Goal: Check status: Check status

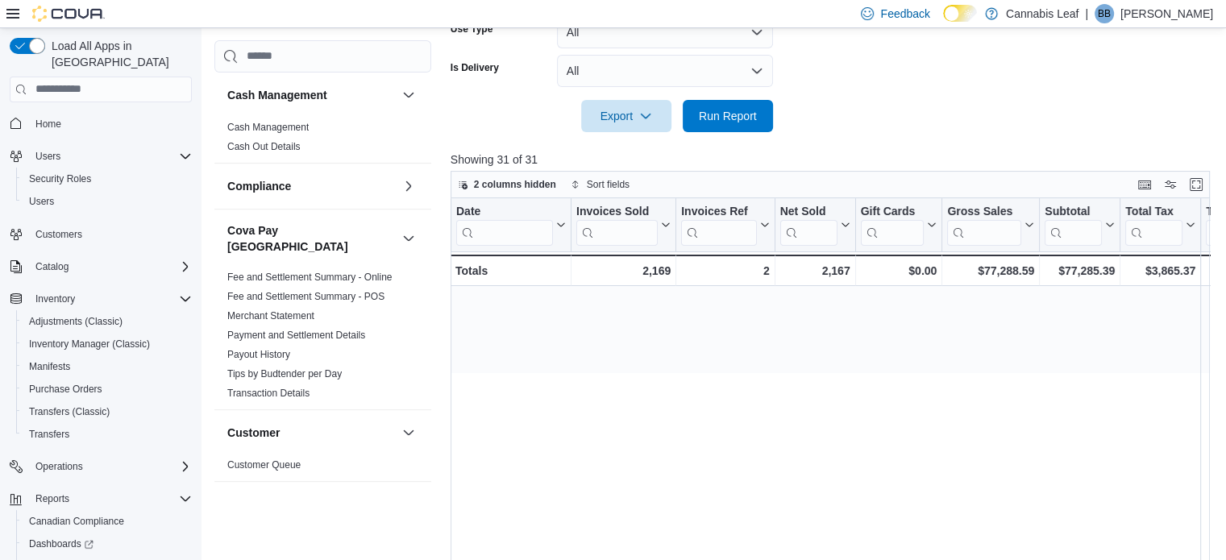
scroll to position [142, 1257]
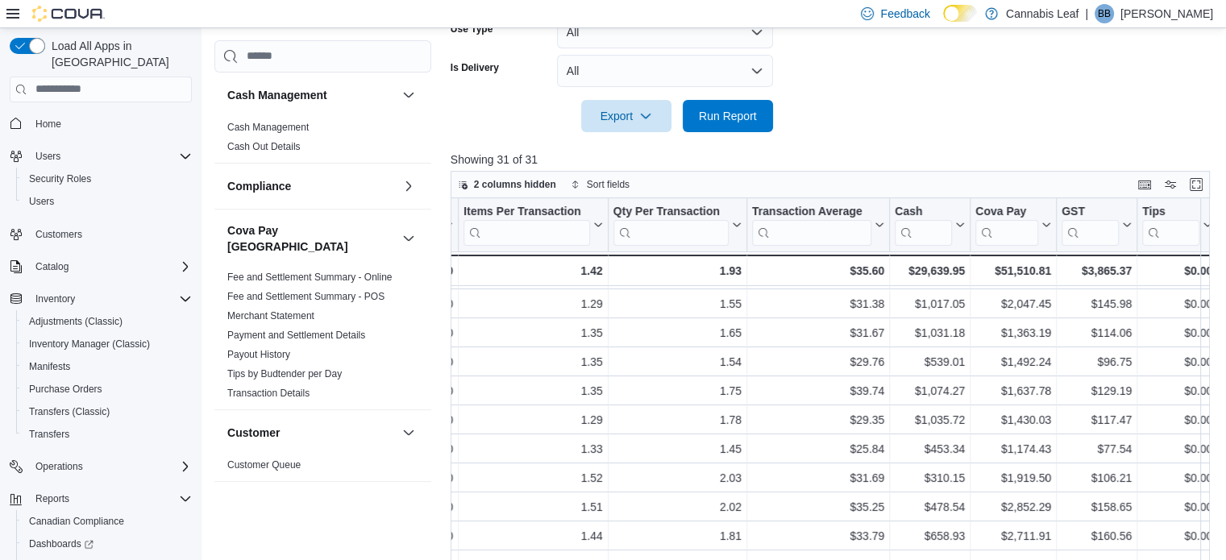
drag, startPoint x: 0, startPoint y: 0, endPoint x: 484, endPoint y: 135, distance: 502.2
click at [484, 135] on div at bounding box center [834, 141] width 767 height 19
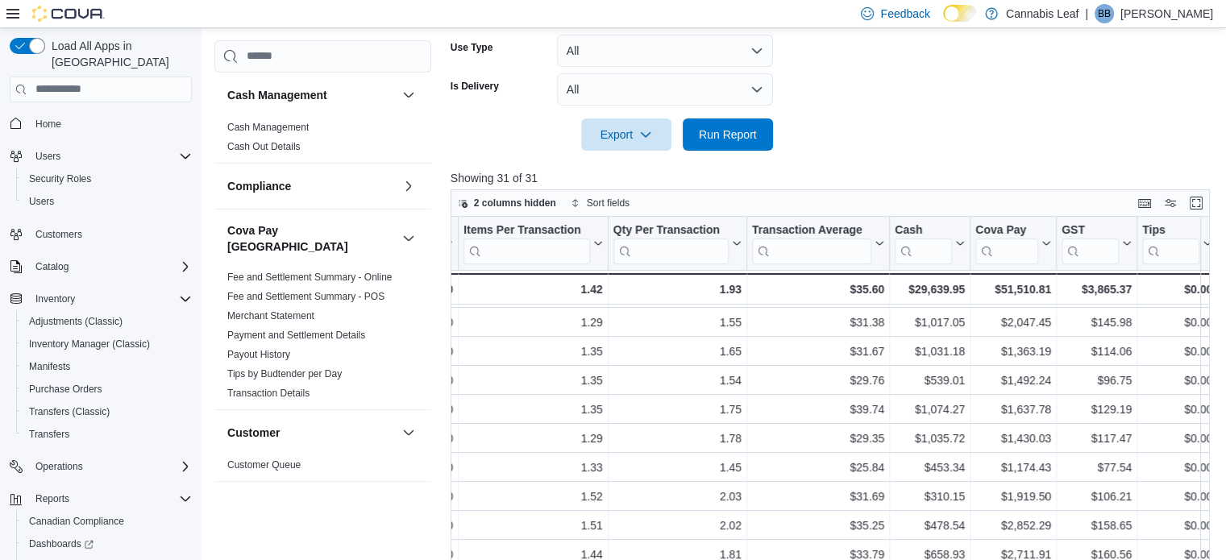
scroll to position [75, 0]
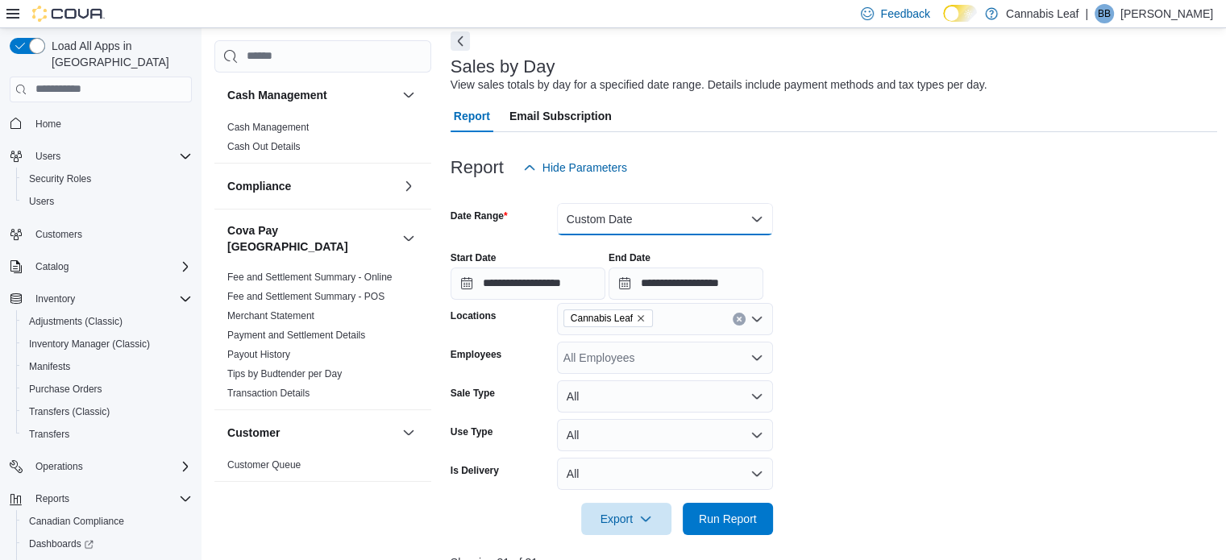
click at [654, 215] on button "Custom Date" at bounding box center [665, 219] width 216 height 32
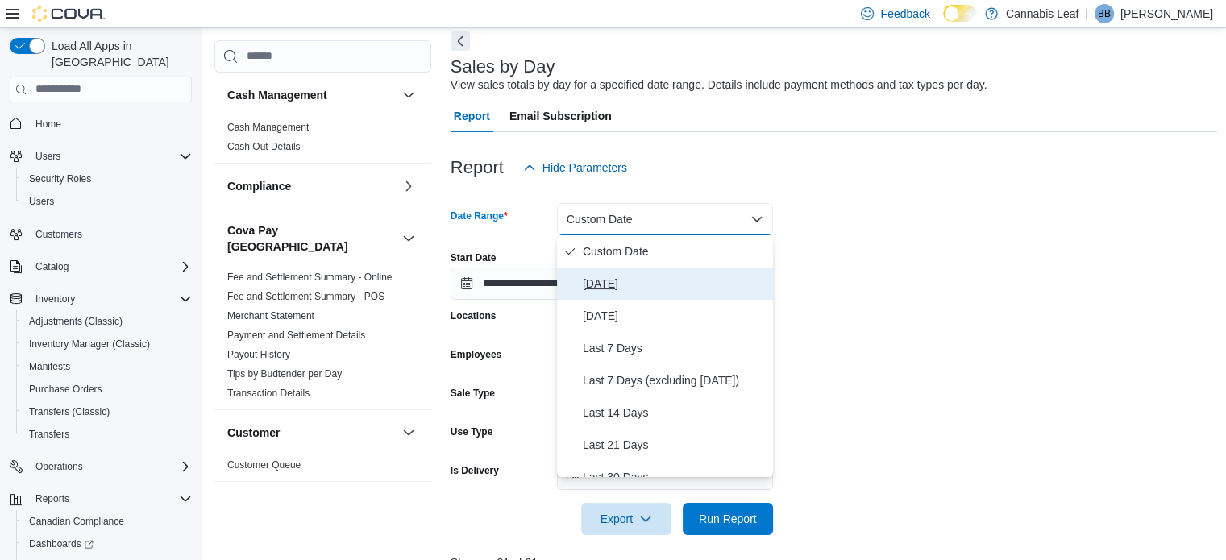
click at [654, 286] on span "[DATE]" at bounding box center [675, 283] width 184 height 19
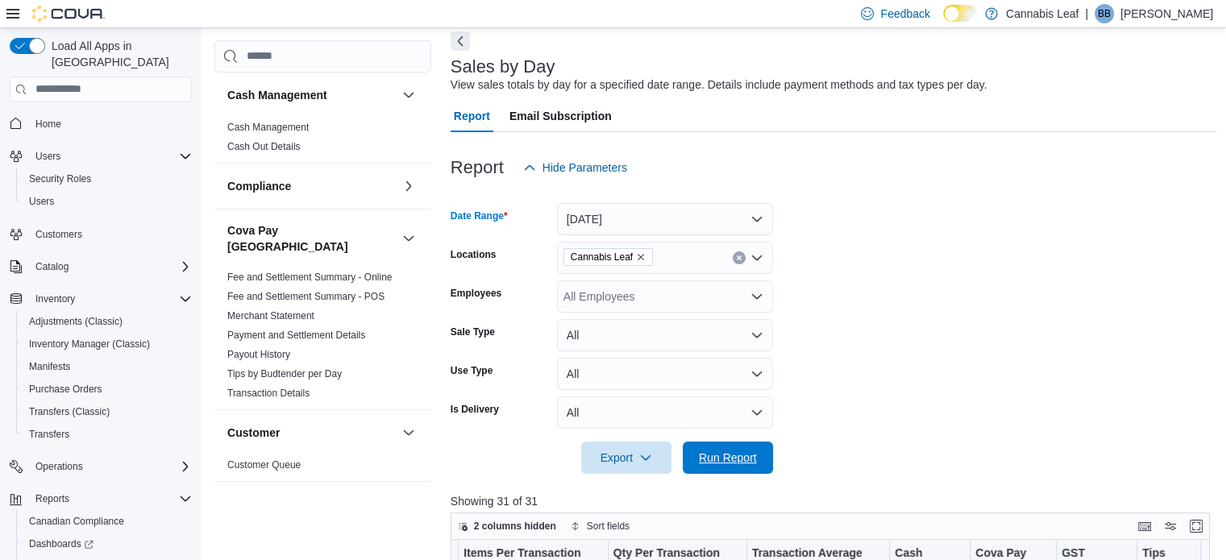
drag, startPoint x: 742, startPoint y: 449, endPoint x: 873, endPoint y: 428, distance: 133.0
click at [740, 450] on span "Run Report" at bounding box center [728, 458] width 58 height 16
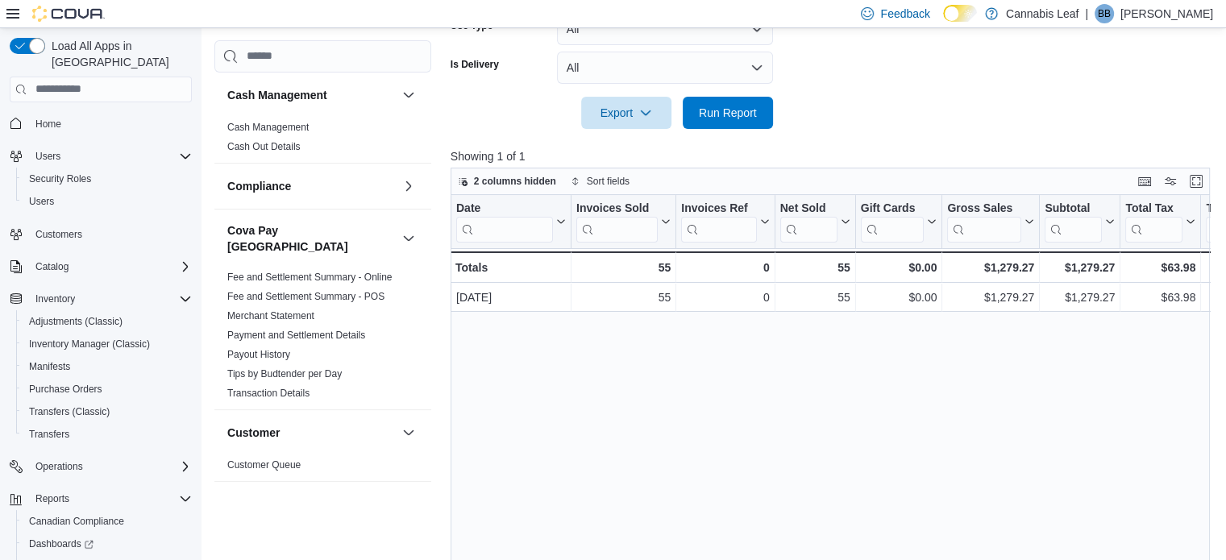
scroll to position [326, 0]
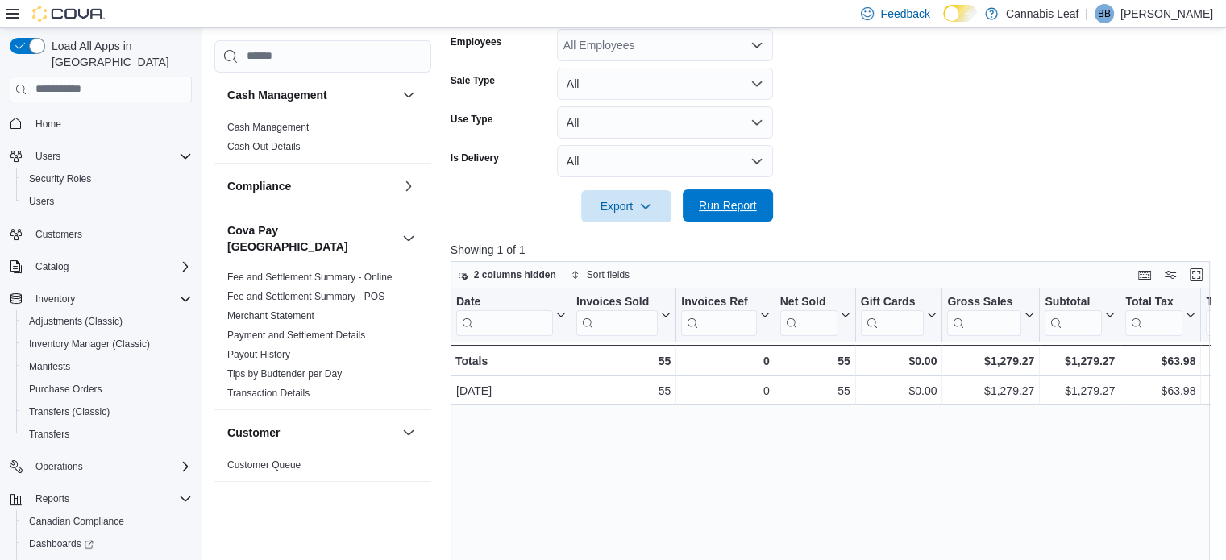
click at [732, 209] on span "Run Report" at bounding box center [728, 205] width 58 height 16
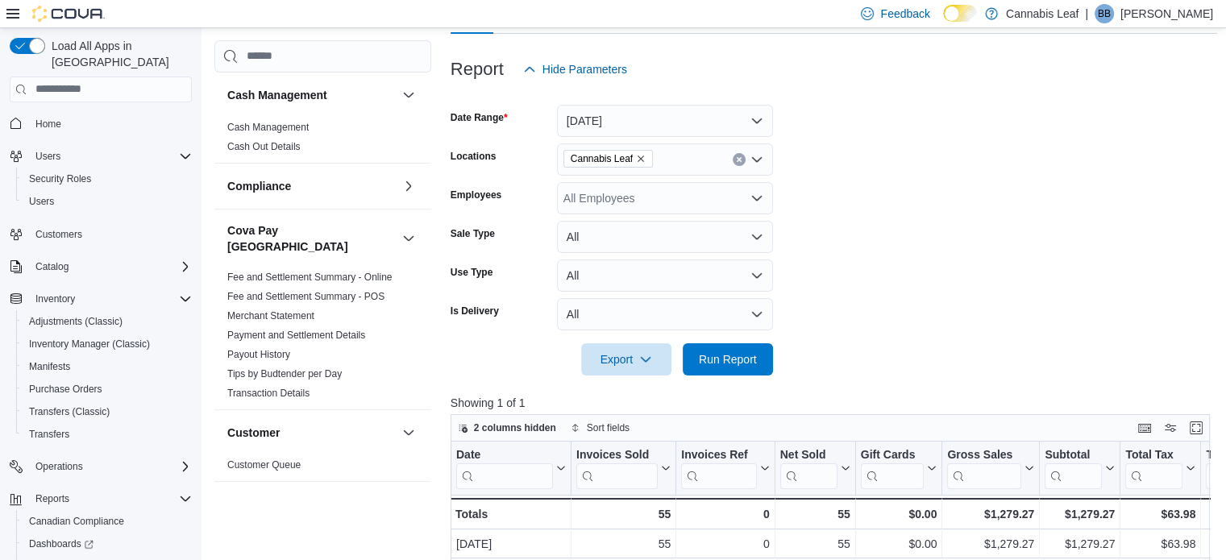
scroll to position [165, 0]
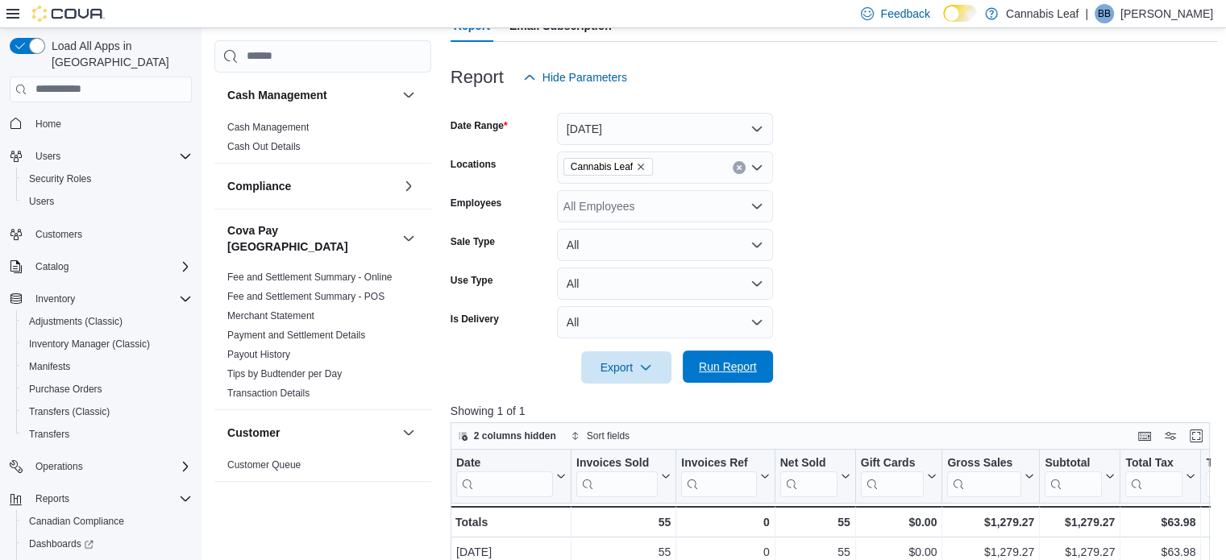
click at [739, 370] on span "Run Report" at bounding box center [728, 367] width 58 height 16
click at [854, 195] on form "Date Range [DATE] Locations Cannabis Leaf Employees All Employees Sale Type All…" at bounding box center [834, 238] width 767 height 290
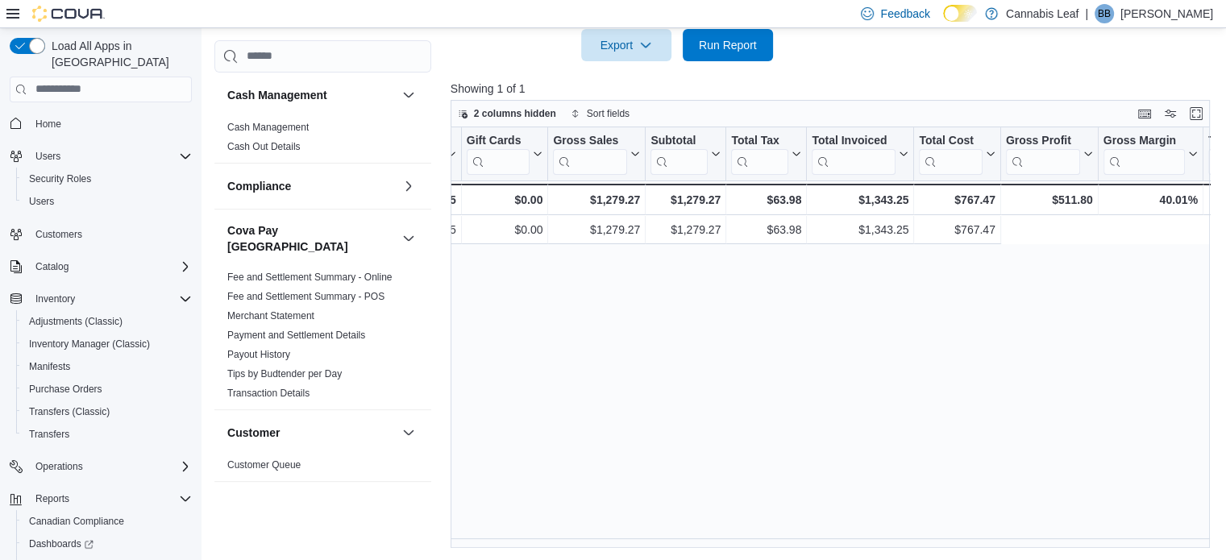
scroll to position [0, 0]
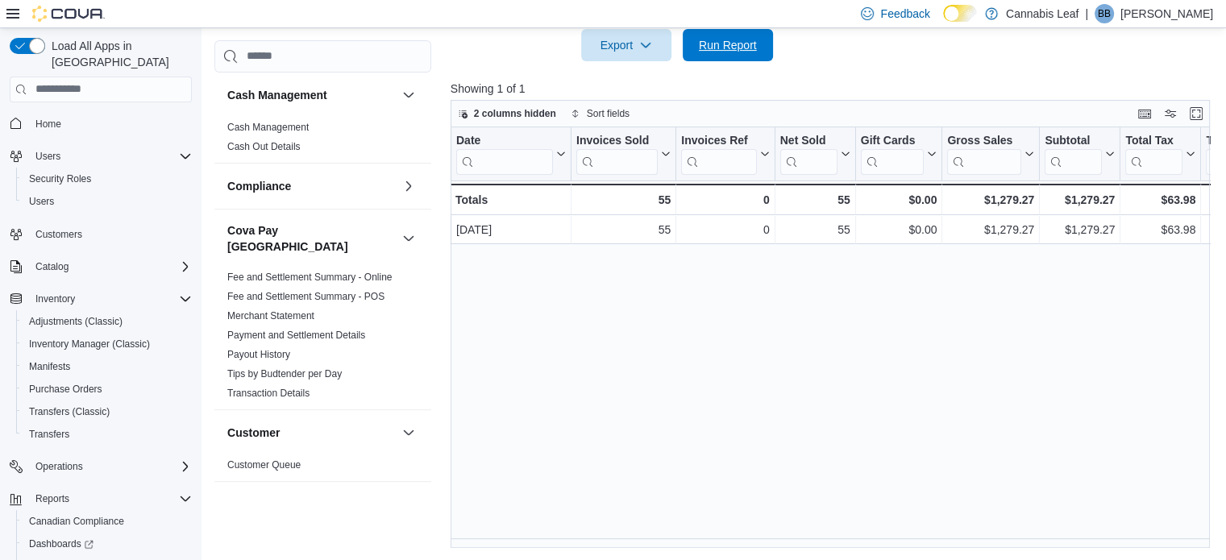
click at [737, 52] on span "Run Report" at bounding box center [727, 45] width 71 height 32
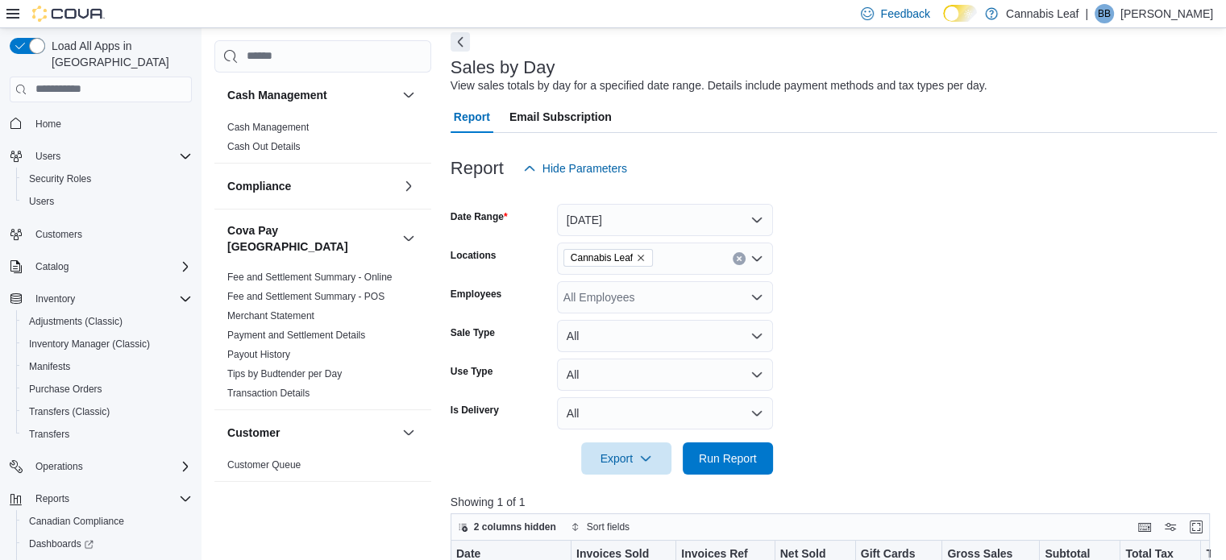
scroll to position [161, 0]
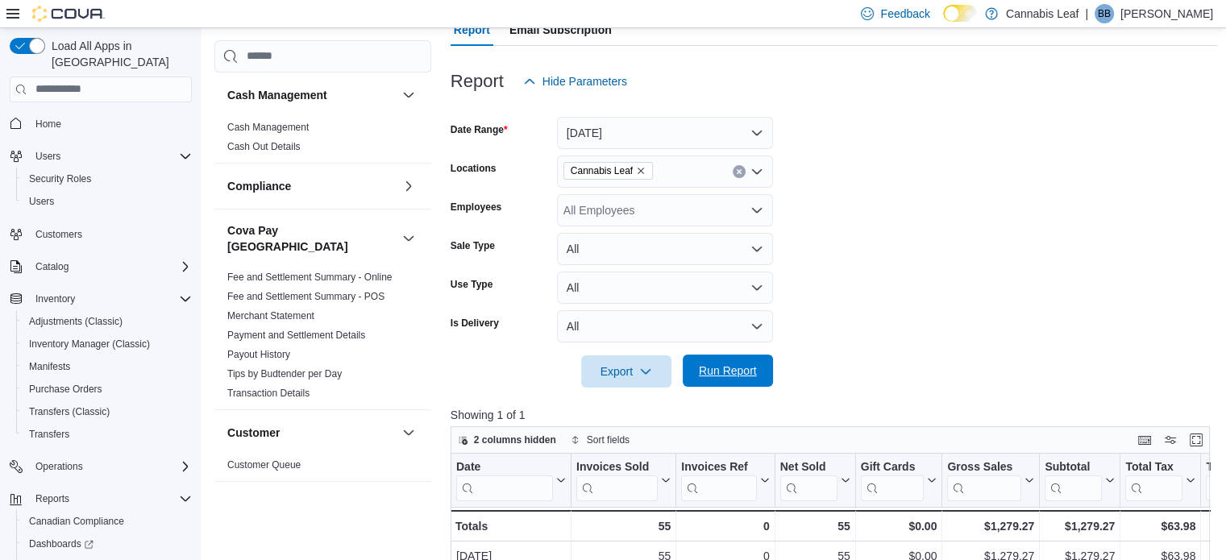
click at [720, 377] on span "Run Report" at bounding box center [728, 371] width 58 height 16
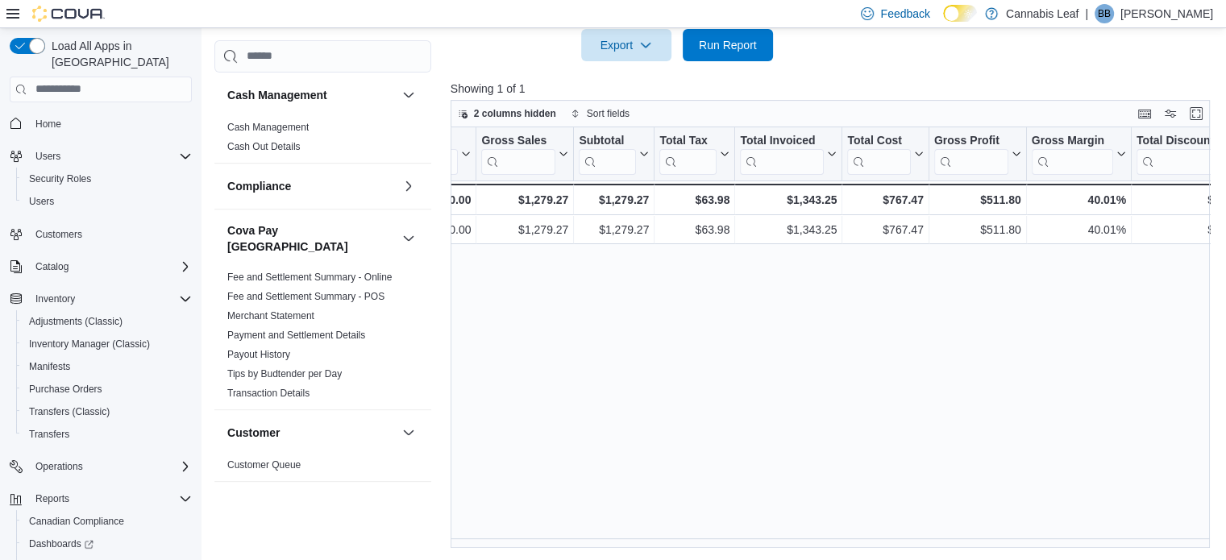
scroll to position [0, 0]
